Goal: Task Accomplishment & Management: Use online tool/utility

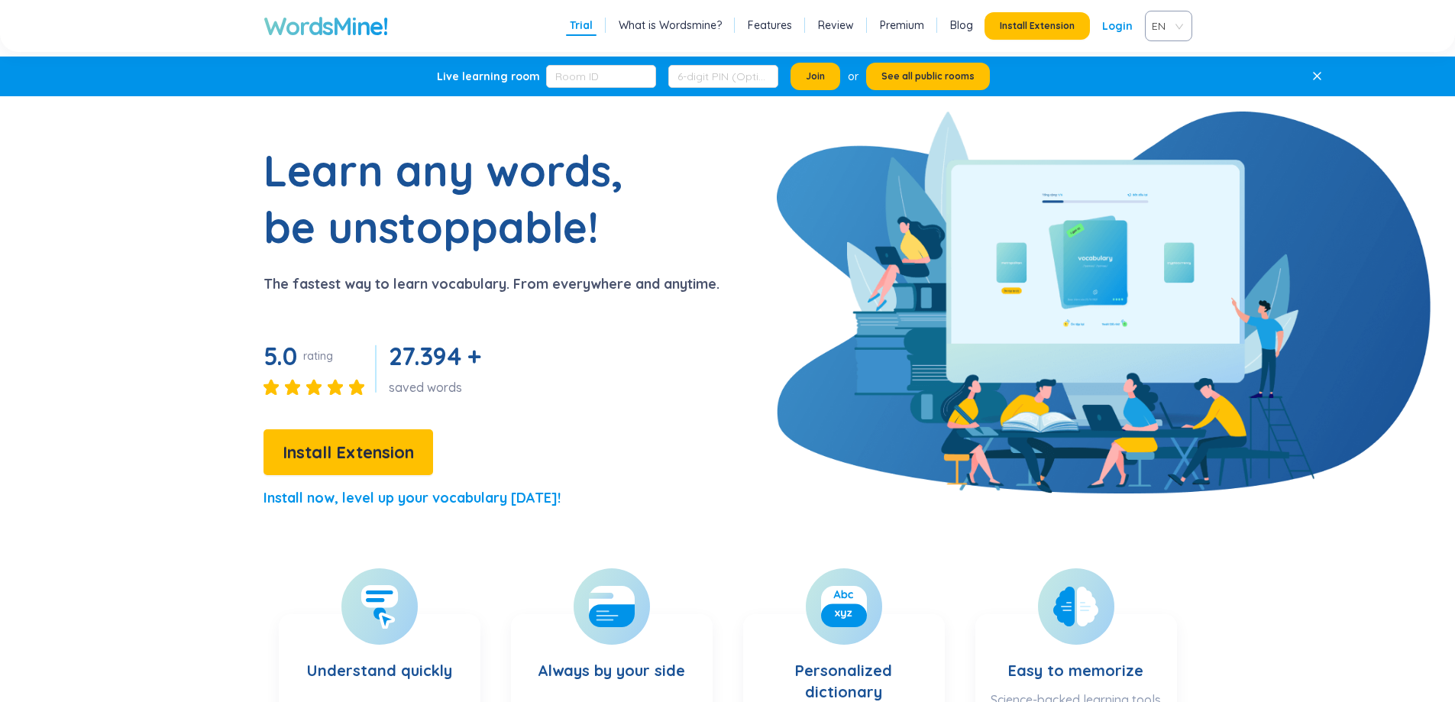
click at [1046, 27] on link "Login" at bounding box center [1117, 26] width 31 height 28
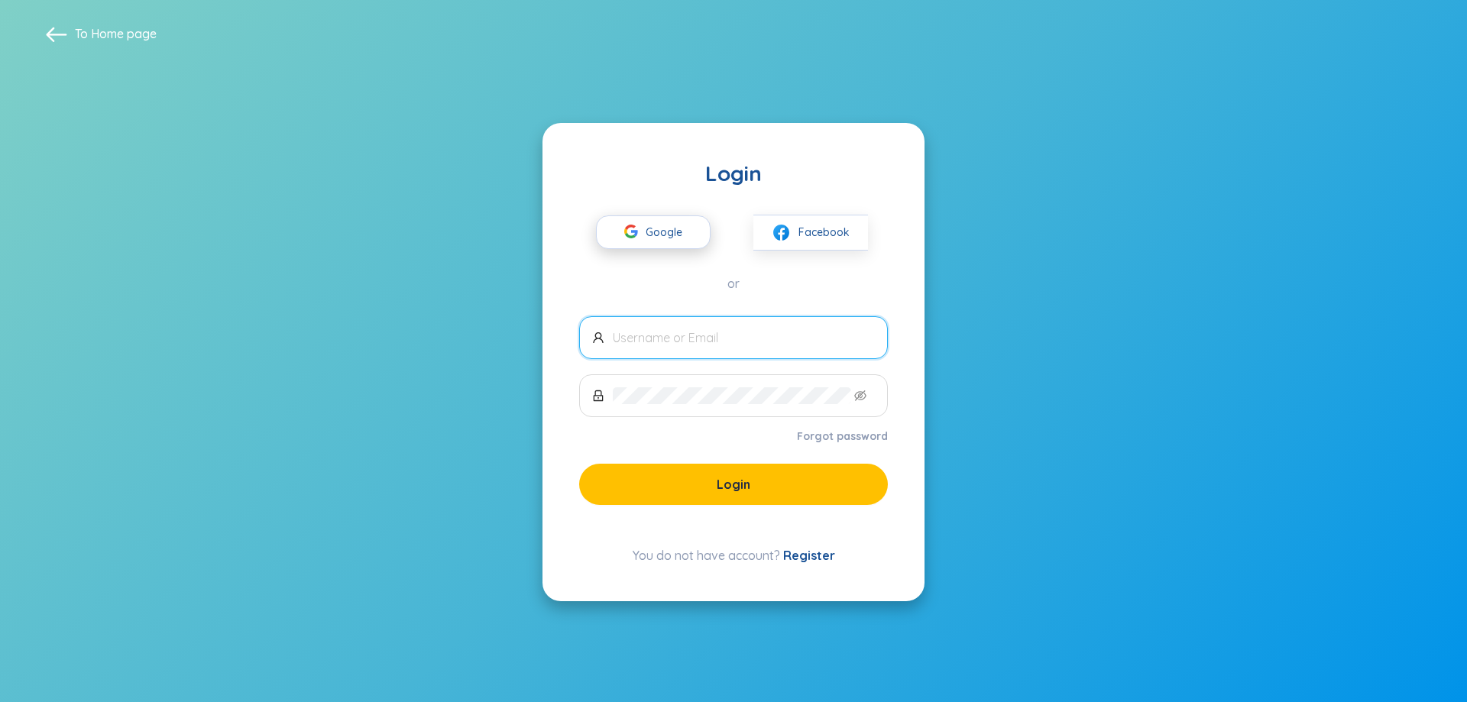
click at [681, 230] on span "Google" at bounding box center [668, 232] width 44 height 32
click at [671, 237] on span "Google" at bounding box center [668, 232] width 44 height 32
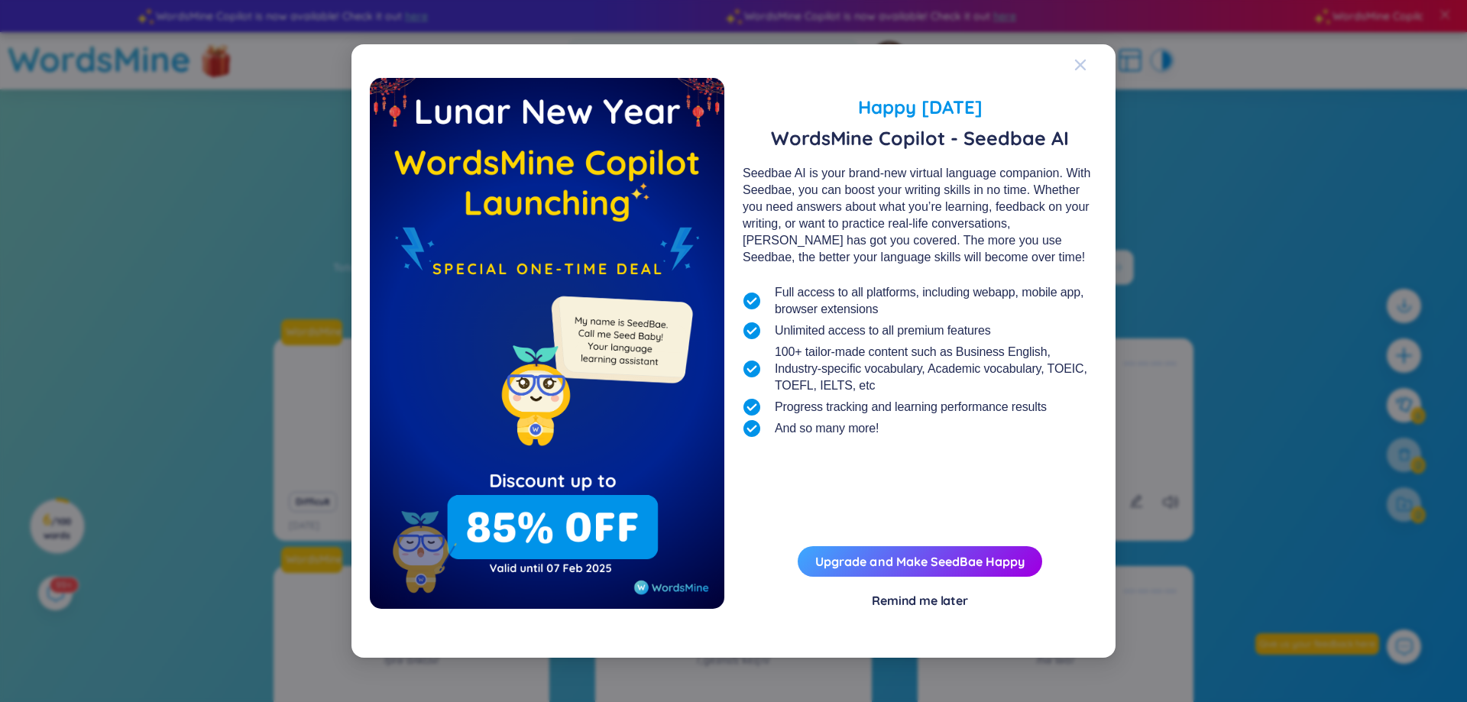
click at [1084, 67] on icon "Close" at bounding box center [1080, 65] width 12 height 12
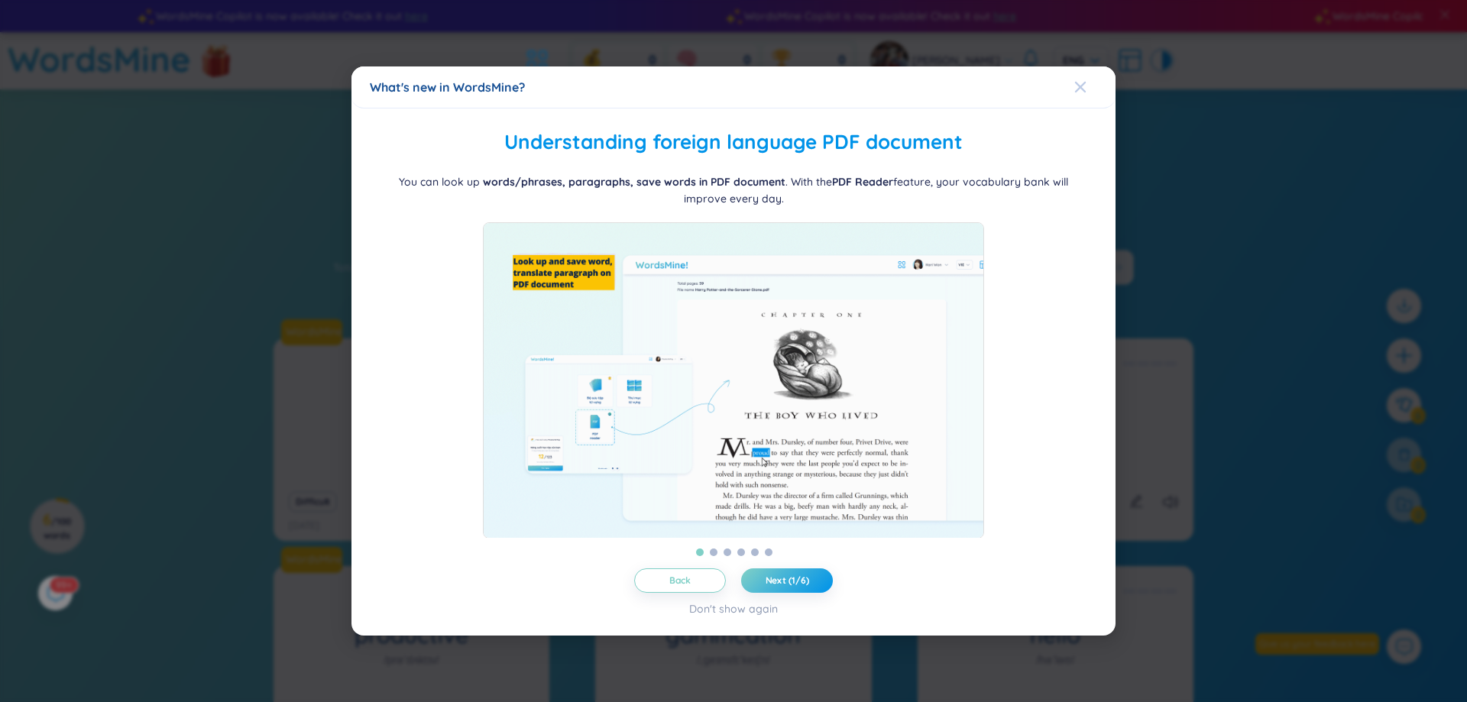
click at [1080, 82] on icon "Close" at bounding box center [1080, 87] width 12 height 12
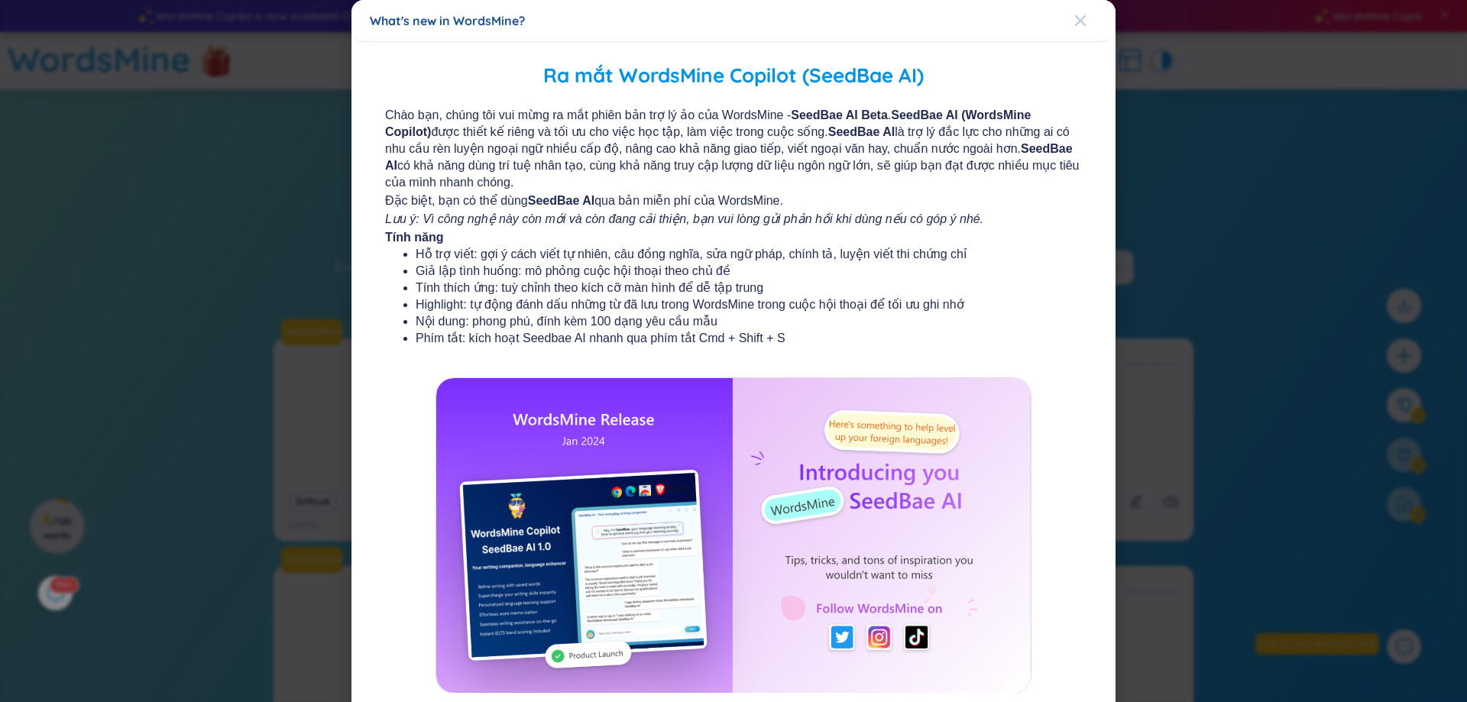
click at [1076, 28] on div "Close" at bounding box center [1080, 20] width 12 height 41
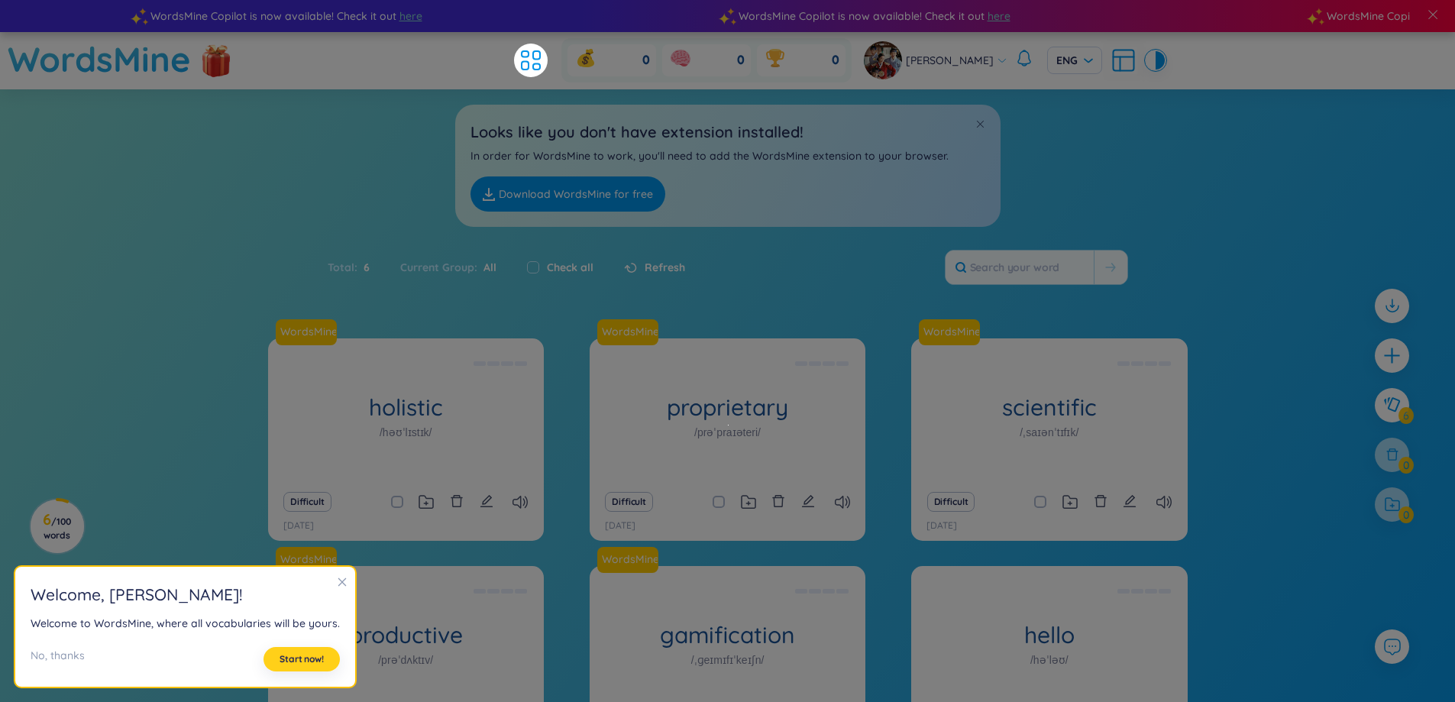
click at [282, 661] on span "Start now!" at bounding box center [302, 659] width 44 height 12
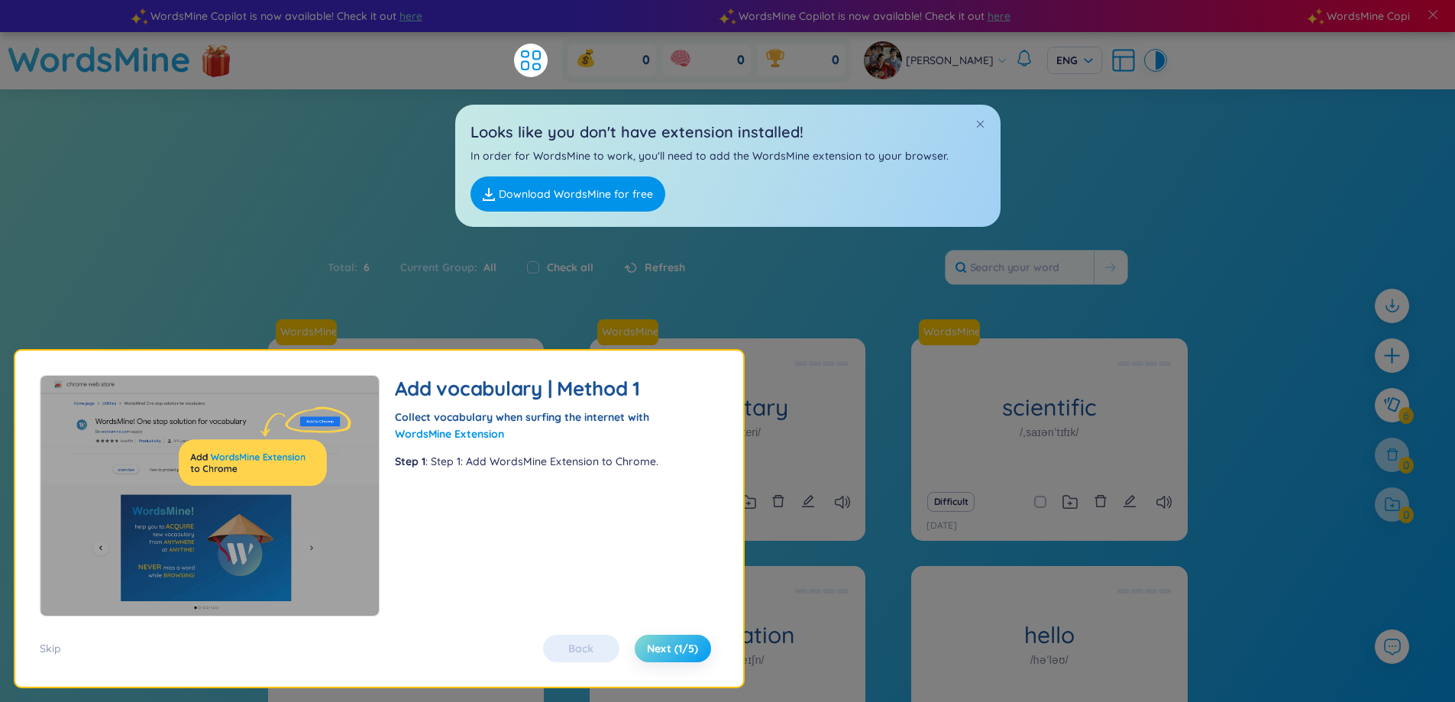
click at [671, 643] on span "Next (1/5)" at bounding box center [672, 648] width 51 height 15
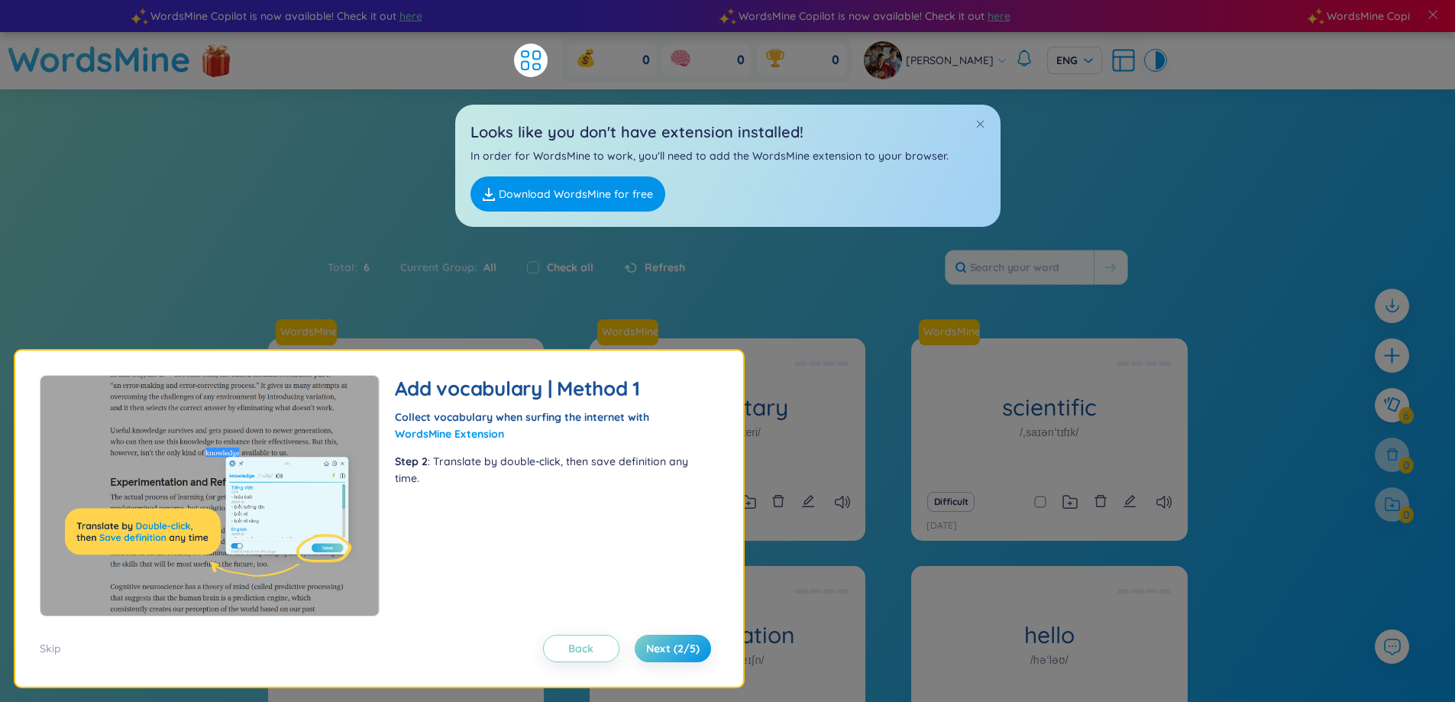
click at [618, 197] on link "Download WordsMine for free" at bounding box center [568, 193] width 195 height 35
